Goal: Transaction & Acquisition: Purchase product/service

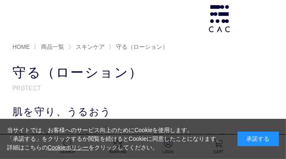
click at [241, 135] on div "承諾する" at bounding box center [257, 138] width 41 height 14
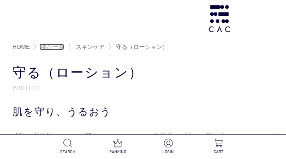
click at [50, 47] on span "商品一覧" at bounding box center [52, 46] width 23 height 7
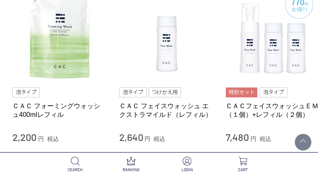
scroll to position [919, 0]
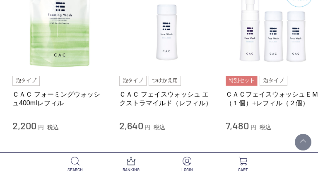
click at [248, 158] on ul "1 2 3 4" at bounding box center [210, 170] width 80 height 19
click at [199, 158] on link "2" at bounding box center [198, 170] width 17 height 19
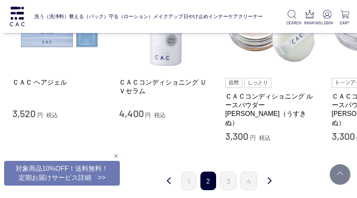
scroll to position [913, 0]
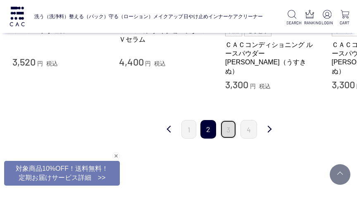
click at [235, 121] on link "3" at bounding box center [228, 129] width 16 height 19
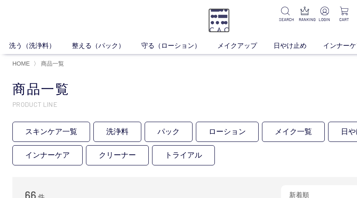
click at [224, 25] on img at bounding box center [219, 20] width 22 height 24
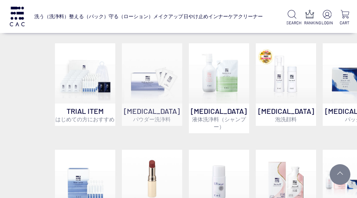
scroll to position [465, 0]
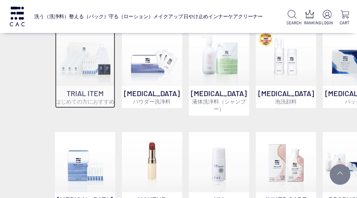
click at [98, 81] on img at bounding box center [85, 56] width 60 height 60
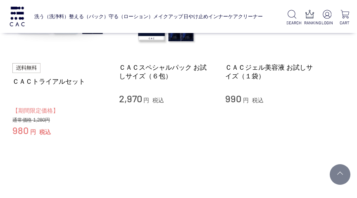
scroll to position [103, 0]
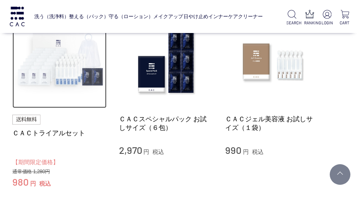
click at [31, 68] on img at bounding box center [59, 61] width 94 height 94
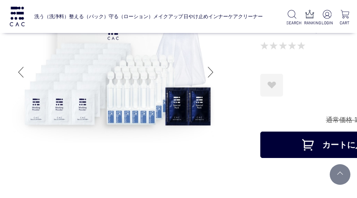
scroll to position [155, 0]
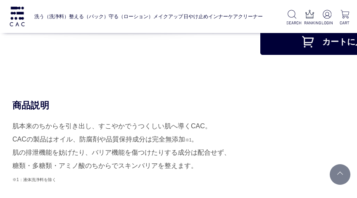
click at [316, 43] on button "カートに入れる" at bounding box center [343, 42] width 165 height 26
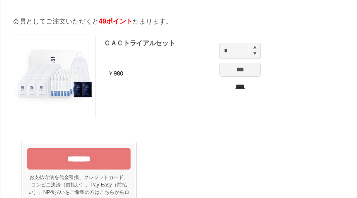
scroll to position [52, 0]
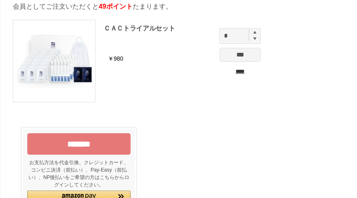
click at [107, 190] on div "******* お支払方法を代金引換、クレジットカード、コンビニ決済（前払い）、Pay-Easy（前払い）、NP後払いをご希望の方はこちらからログインしてくだ…" at bounding box center [78, 191] width 103 height 115
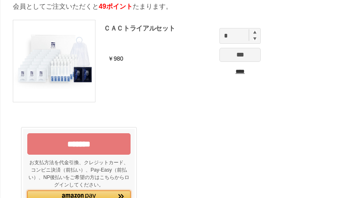
click at [109, 192] on div "Amazon Pay - Amazonアカウントをお使いください" at bounding box center [78, 197] width 103 height 12
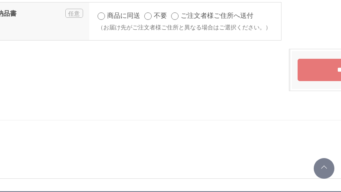
scroll to position [724, 97]
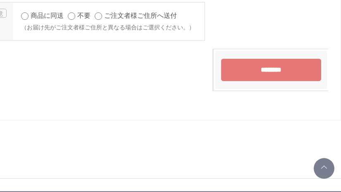
click at [260, 76] on input "********" at bounding box center [271, 70] width 100 height 22
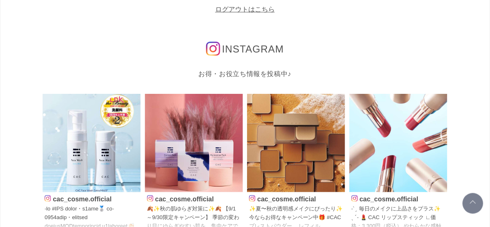
scroll to position [186, 0]
